Goal: Navigation & Orientation: Find specific page/section

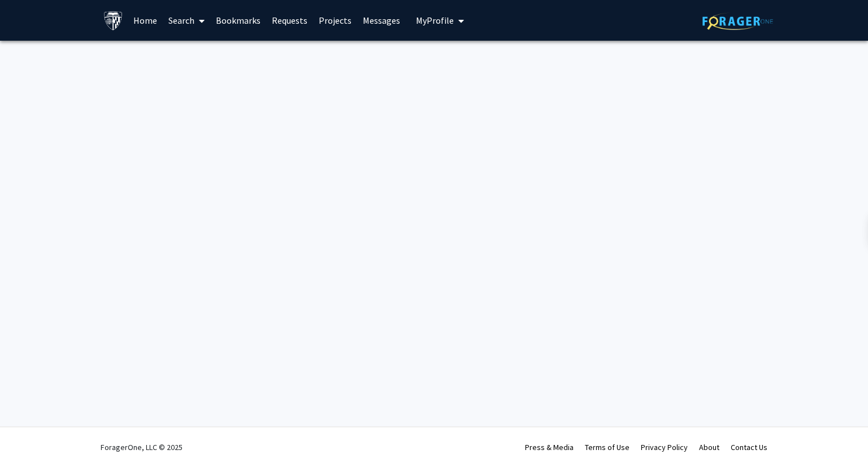
click at [335, 21] on link "Projects" at bounding box center [335, 21] width 44 height 40
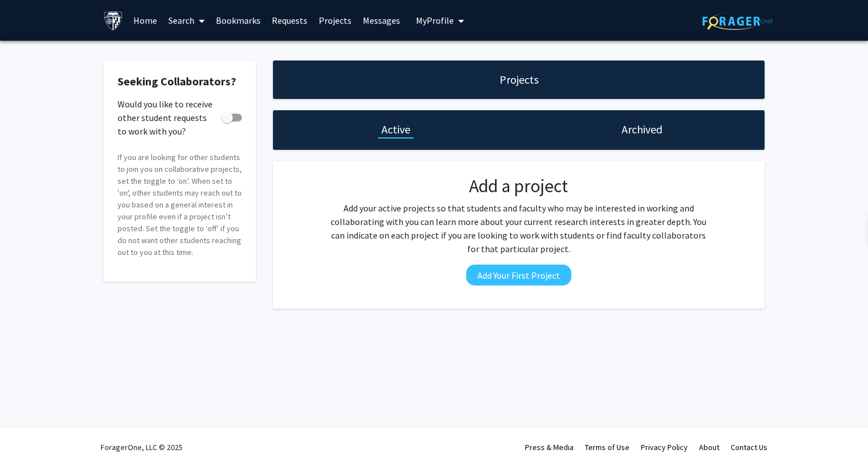
click at [330, 23] on link "Projects" at bounding box center [335, 21] width 44 height 40
click at [332, 16] on link "Projects" at bounding box center [335, 21] width 44 height 40
click at [324, 23] on link "Projects" at bounding box center [335, 21] width 44 height 40
click at [326, 18] on link "Projects" at bounding box center [335, 21] width 44 height 40
click at [147, 19] on link "Home" at bounding box center [145, 21] width 35 height 40
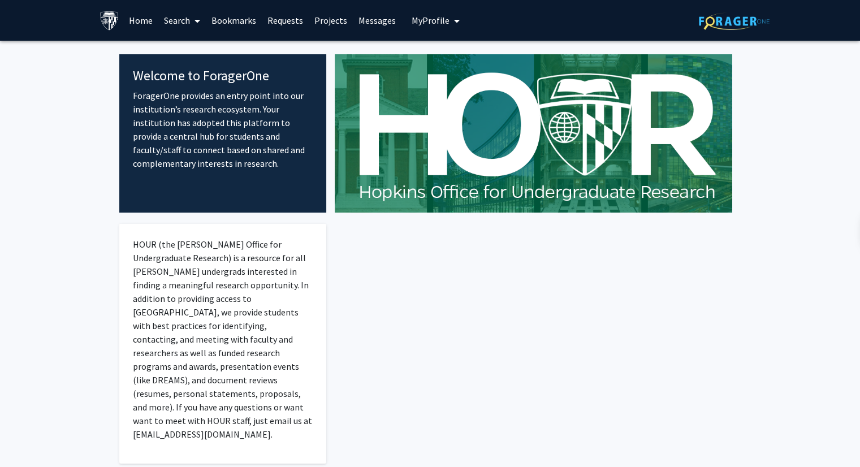
click at [326, 21] on link "Projects" at bounding box center [331, 21] width 44 height 40
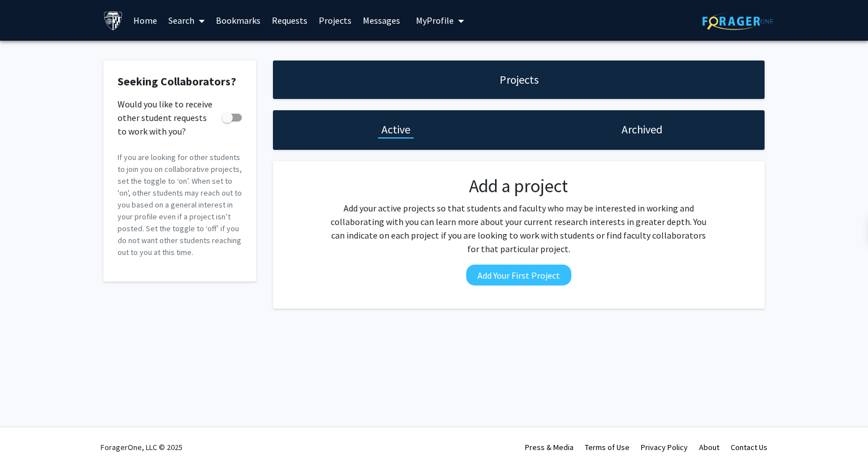
click at [604, 129] on div "Archived" at bounding box center [642, 130] width 246 height 40
click at [501, 86] on h1 "Projects" at bounding box center [519, 80] width 39 height 16
click at [294, 22] on link "Requests" at bounding box center [289, 21] width 47 height 40
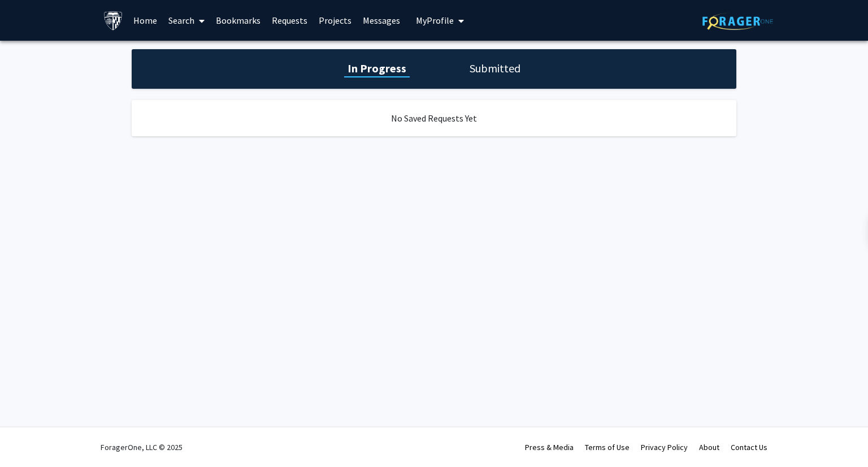
click at [244, 21] on link "Bookmarks" at bounding box center [238, 21] width 56 height 40
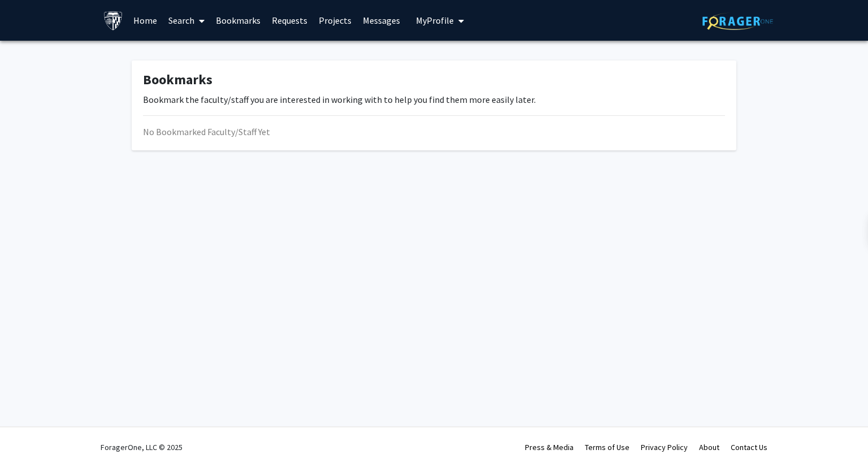
click at [185, 23] on link "Search" at bounding box center [186, 21] width 47 height 40
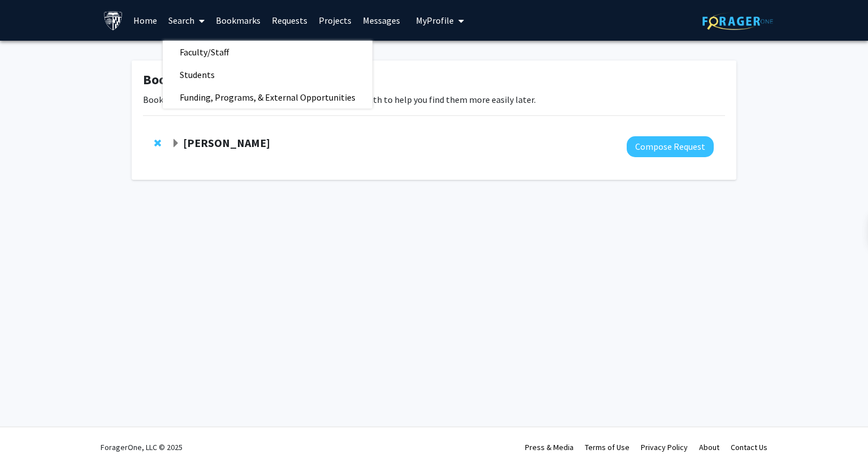
click at [200, 141] on strong "[PERSON_NAME]" at bounding box center [226, 143] width 87 height 14
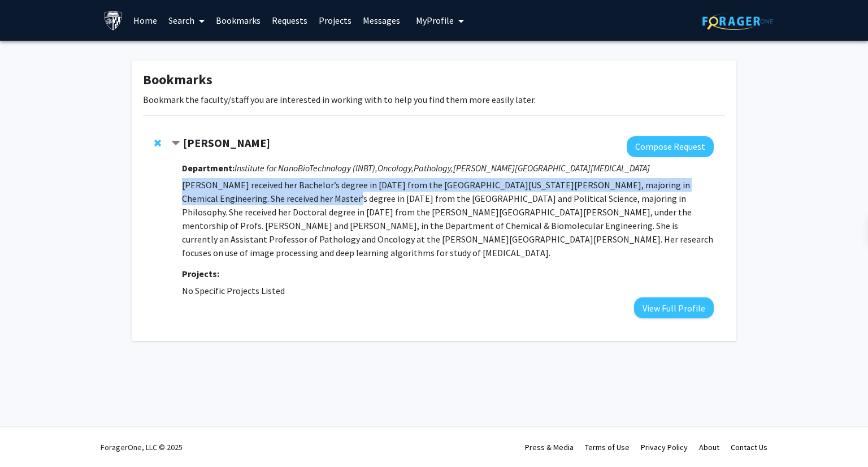
drag, startPoint x: 181, startPoint y: 187, endPoint x: 294, endPoint y: 193, distance: 112.6
click at [294, 193] on p "[PERSON_NAME] received her Bachelor’s degree in [DATE] from the [GEOGRAPHIC_DAT…" at bounding box center [448, 218] width 532 height 81
click at [312, 186] on p "[PERSON_NAME] received her Bachelor’s degree in [DATE] from the [GEOGRAPHIC_DAT…" at bounding box center [448, 218] width 532 height 81
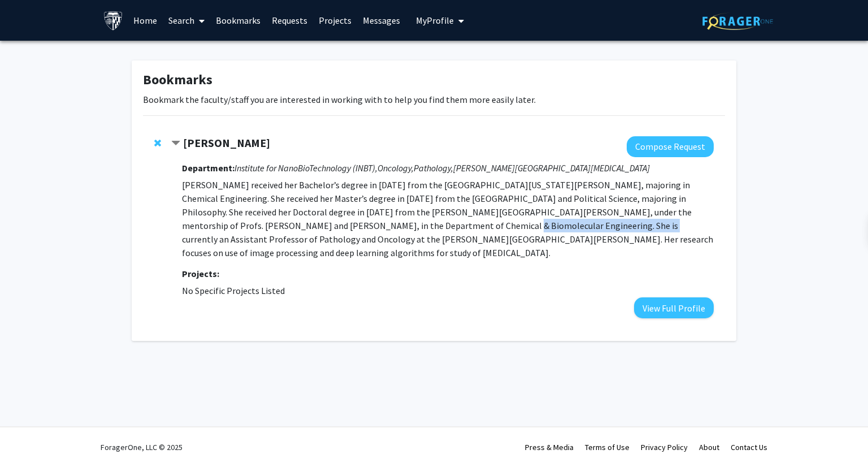
drag, startPoint x: 330, startPoint y: 227, endPoint x: 461, endPoint y: 228, distance: 131.2
click at [461, 228] on p "[PERSON_NAME] received her Bachelor’s degree in [DATE] from the [GEOGRAPHIC_DAT…" at bounding box center [448, 218] width 532 height 81
